Goal: Register for event/course

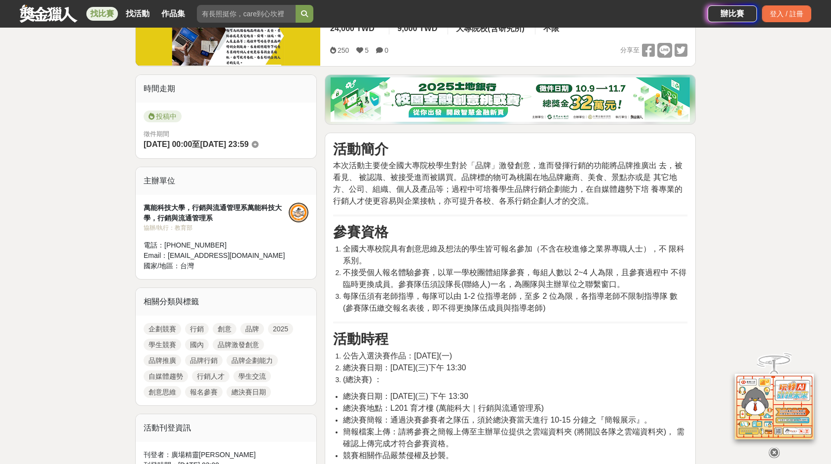
scroll to position [199, 0]
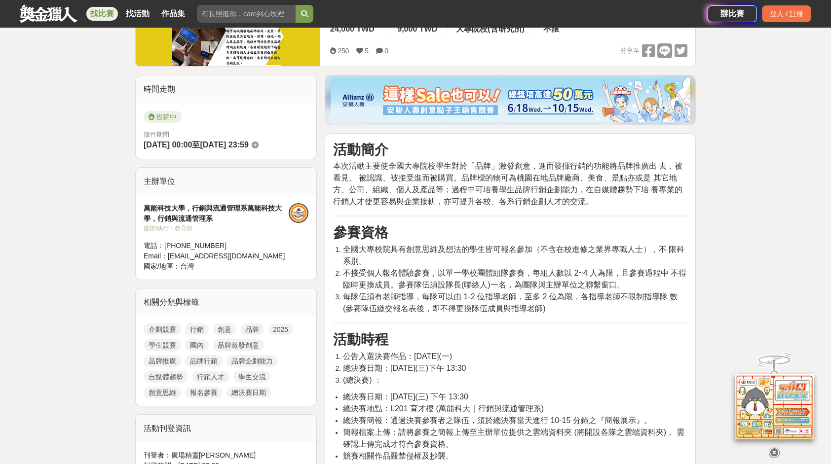
click at [642, 254] on li "全國大專校院具有創意思維及想法的學生皆可報名參加（不含在校進修之業界專職人士），不 限科系別。" at bounding box center [515, 256] width 344 height 24
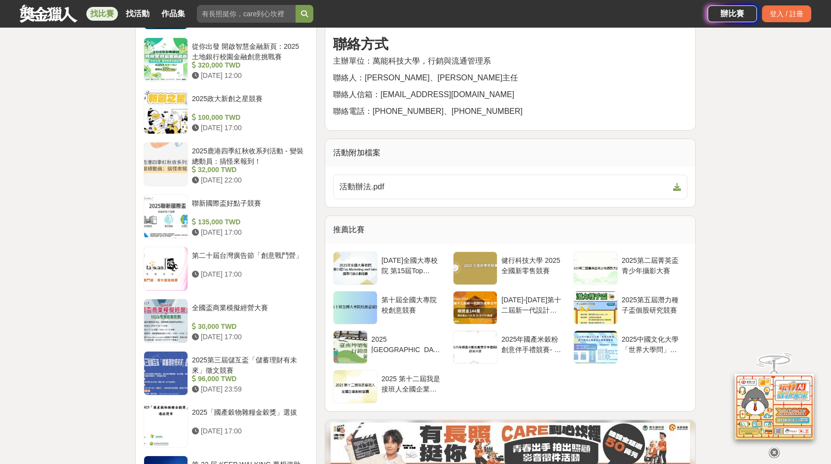
scroll to position [954, 0]
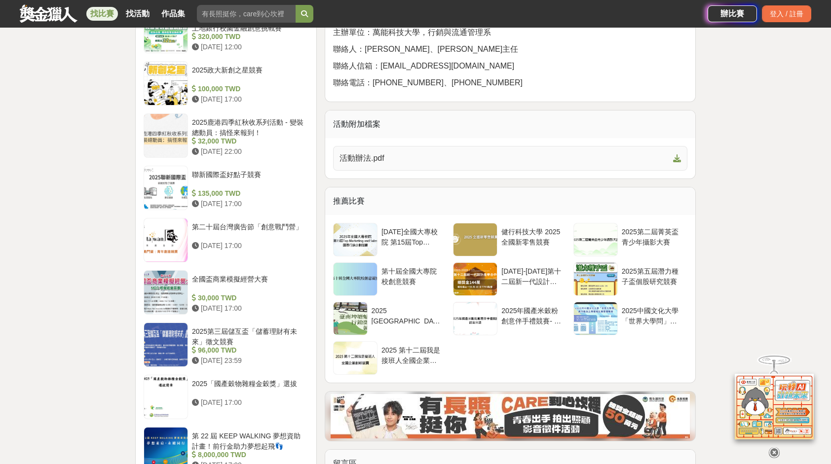
click at [590, 147] on link "活動辦法.pdf" at bounding box center [510, 158] width 354 height 25
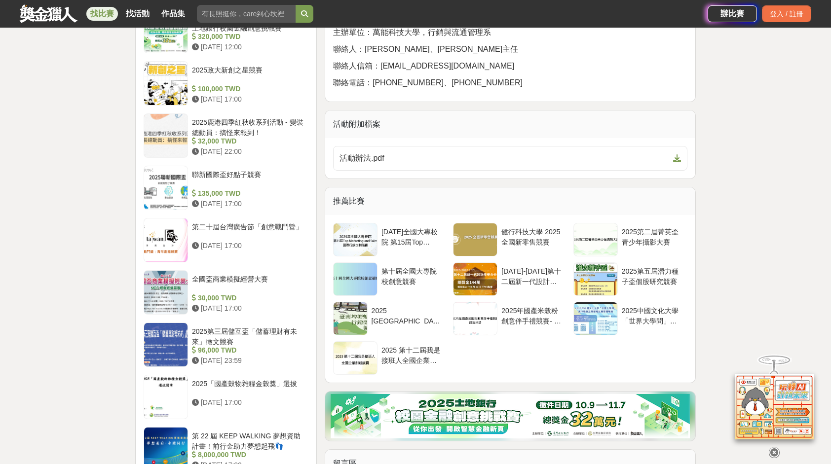
click at [677, 202] on div "推薦比賽" at bounding box center [510, 202] width 370 height 28
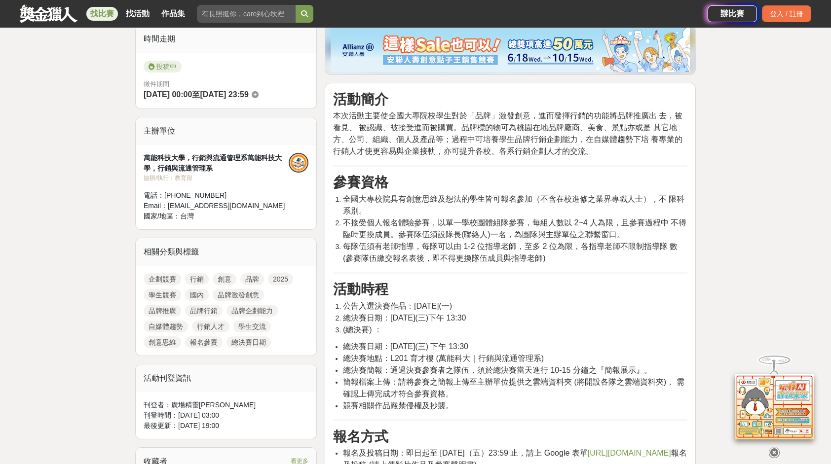
scroll to position [249, 0]
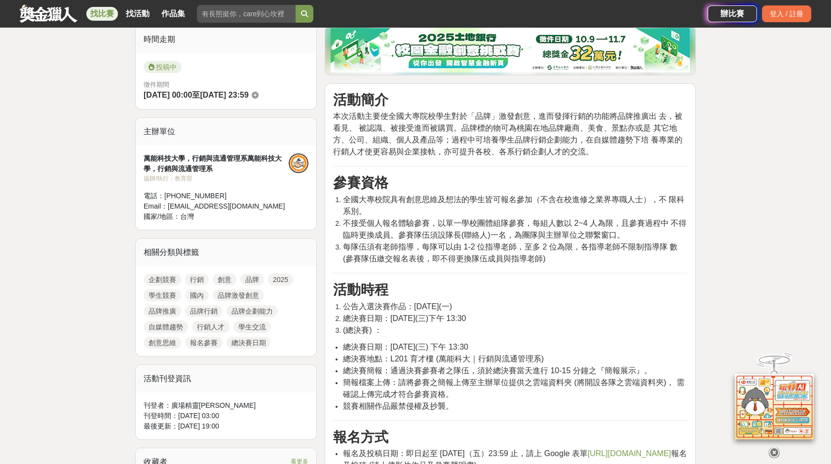
click at [650, 293] on h3 "活動時程" at bounding box center [510, 290] width 354 height 17
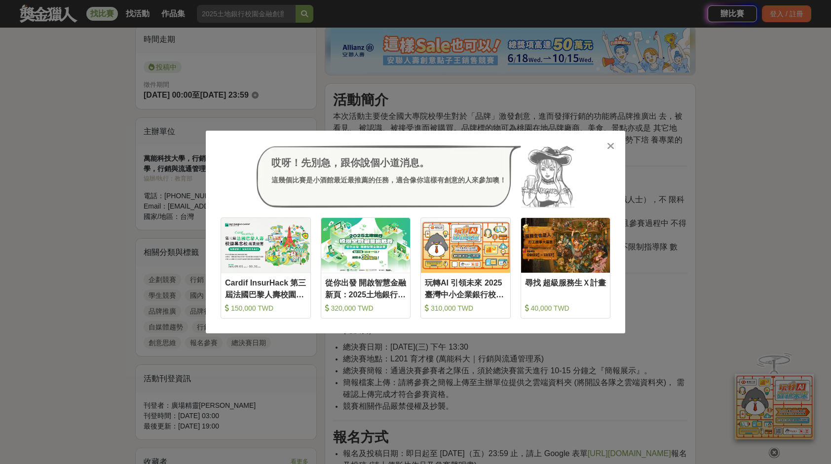
click at [615, 138] on div "哎呀！先別急，跟你說個小道消息。 這幾個比賽是小酒館最近最推薦的任務，適合像你這樣有創意的人來參加噢！ 收藏 Cardif InsurHack 第三屆法國巴黎…" at bounding box center [415, 232] width 419 height 203
click at [610, 150] on icon at bounding box center [610, 146] width 7 height 10
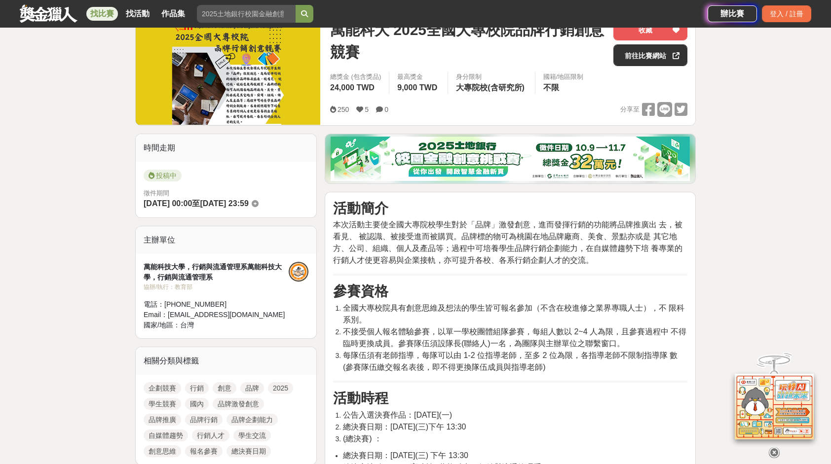
scroll to position [0, 0]
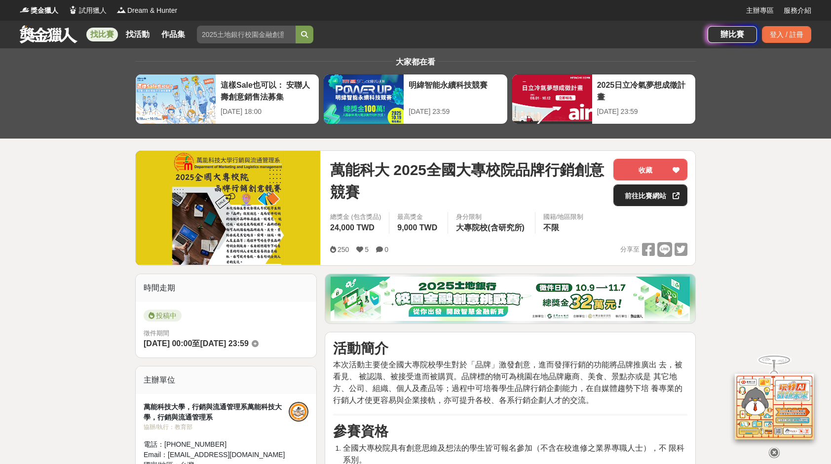
click at [631, 200] on link "前往比賽網站" at bounding box center [650, 196] width 74 height 22
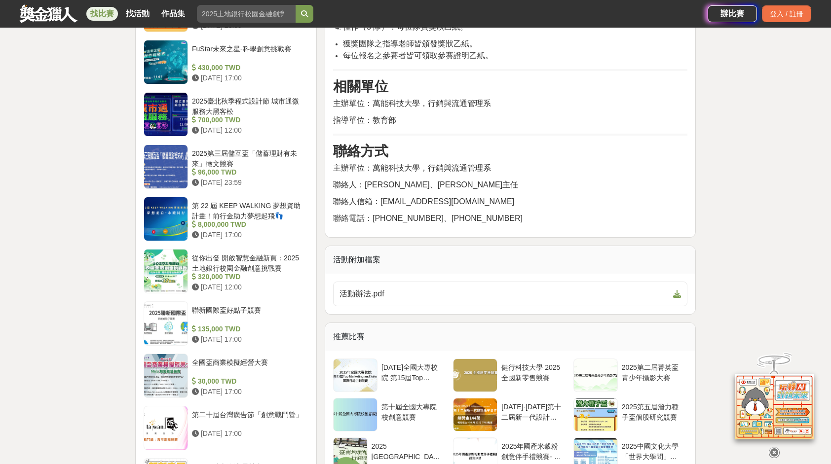
scroll to position [882, 0]
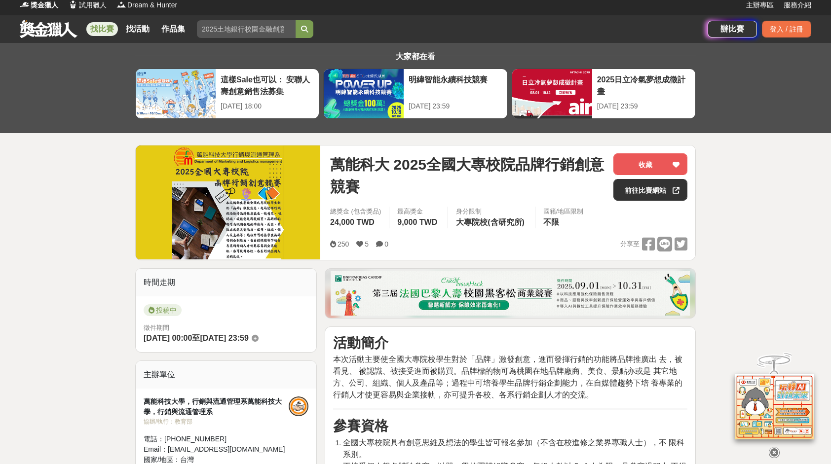
scroll to position [0, 0]
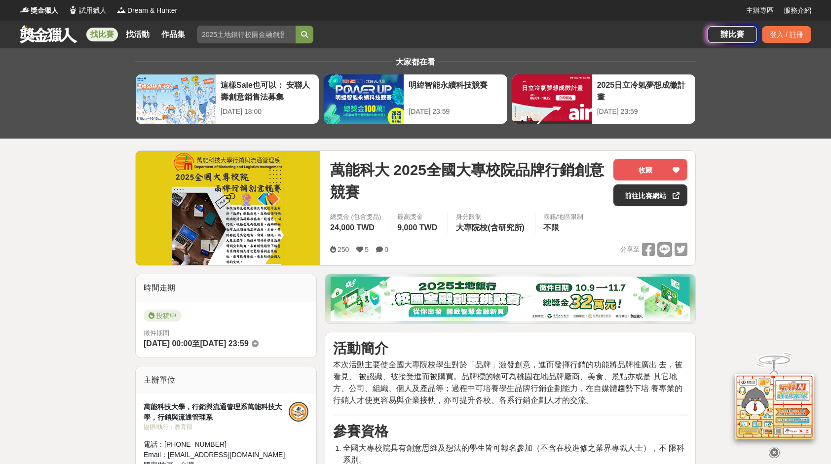
click at [472, 169] on span "萬能科大 2025全國大專校院品牌行銷創意競賽" at bounding box center [467, 181] width 275 height 44
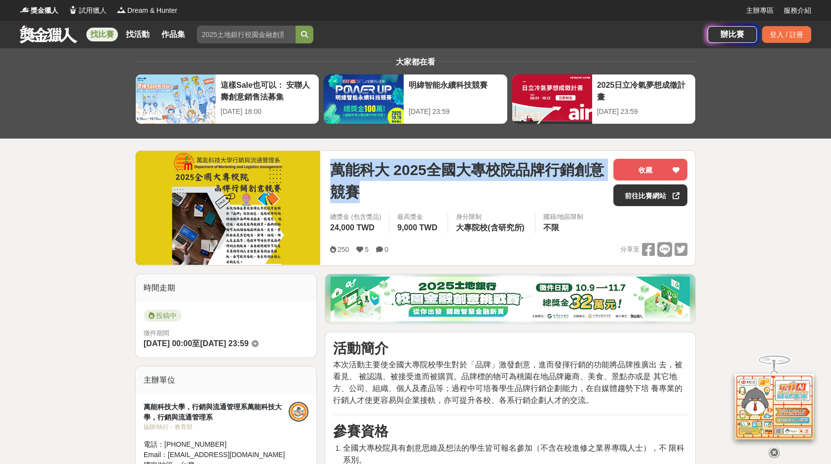
click at [472, 169] on span "萬能科大 2025全國大專校院品牌行銷創意競賽" at bounding box center [467, 181] width 275 height 44
copy span "萬能科大 2025全國大專校院品牌行銷創意競賽"
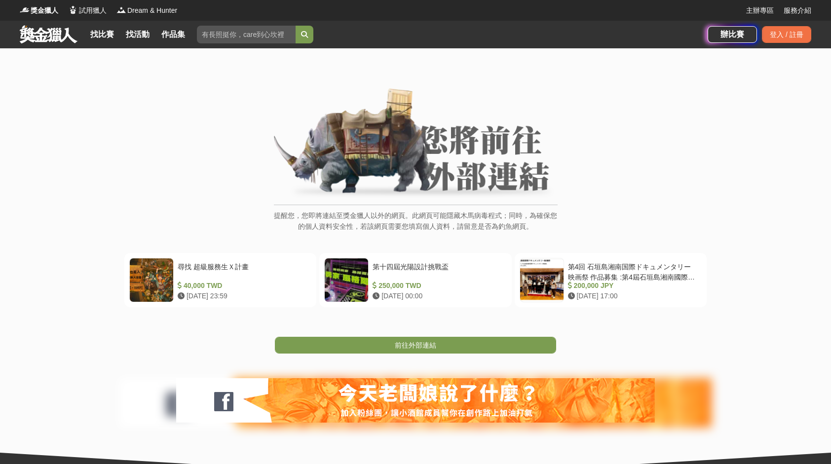
click at [596, 211] on div "提醒您，您即將連結至獎金獵人以外的網頁。此網頁可能隱藏木馬病毒程式；同時，為確保您的個人資料安全性，若該網頁需要您填寫個人資料，請留意是否為釣魚網頁。" at bounding box center [416, 165] width 792 height 154
click at [460, 348] on link "前往外部連結" at bounding box center [415, 345] width 281 height 17
